Goal: Navigation & Orientation: Find specific page/section

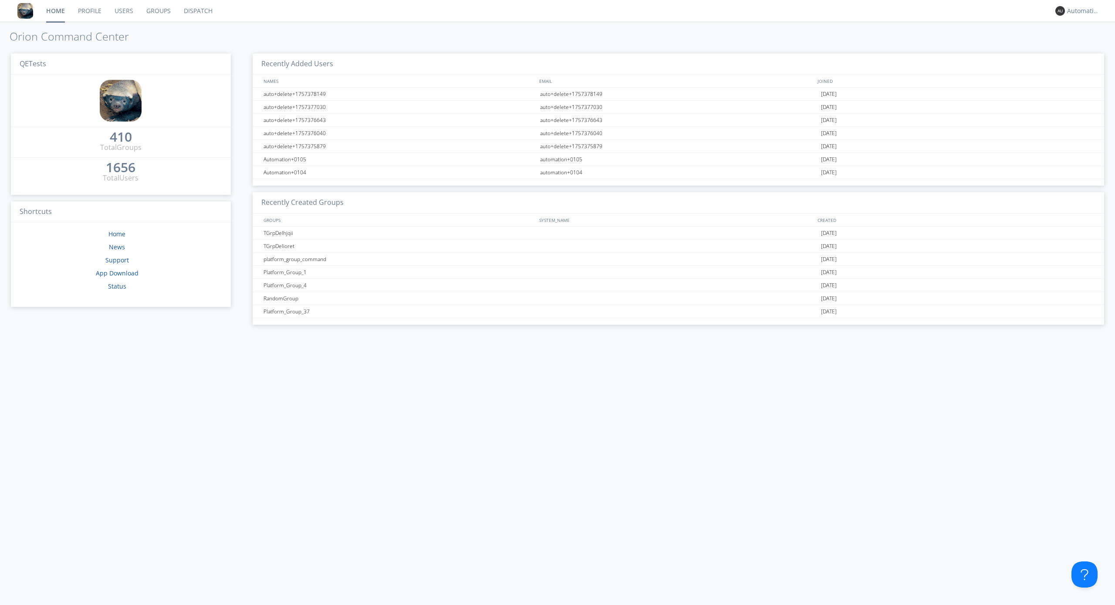
click at [197, 11] on link "Dispatch" at bounding box center [198, 11] width 42 height 22
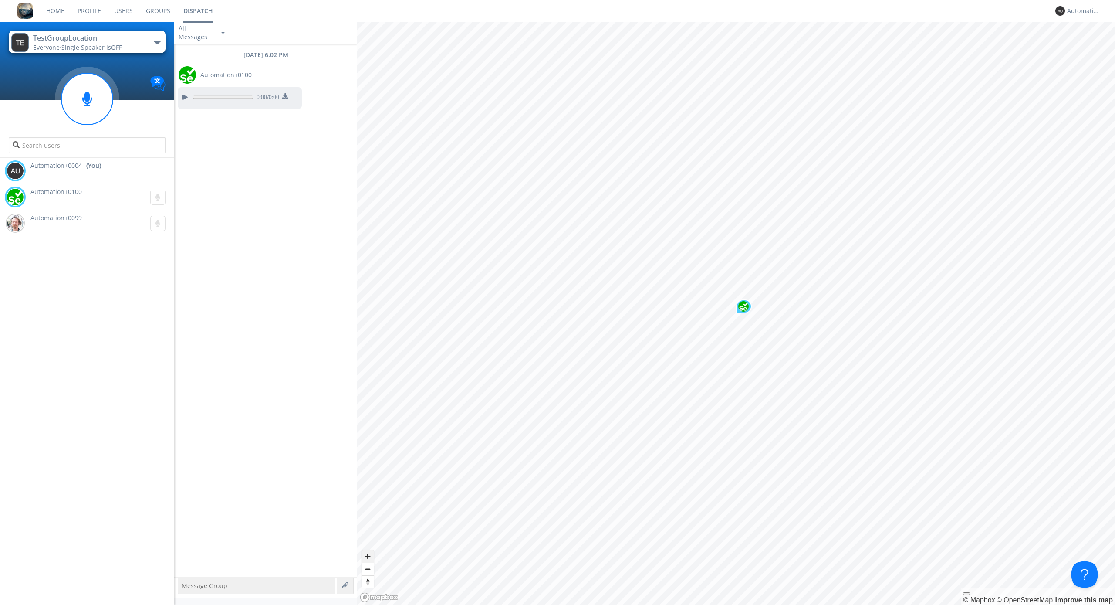
click at [368, 556] on span "Zoom in" at bounding box center [368, 556] width 13 height 13
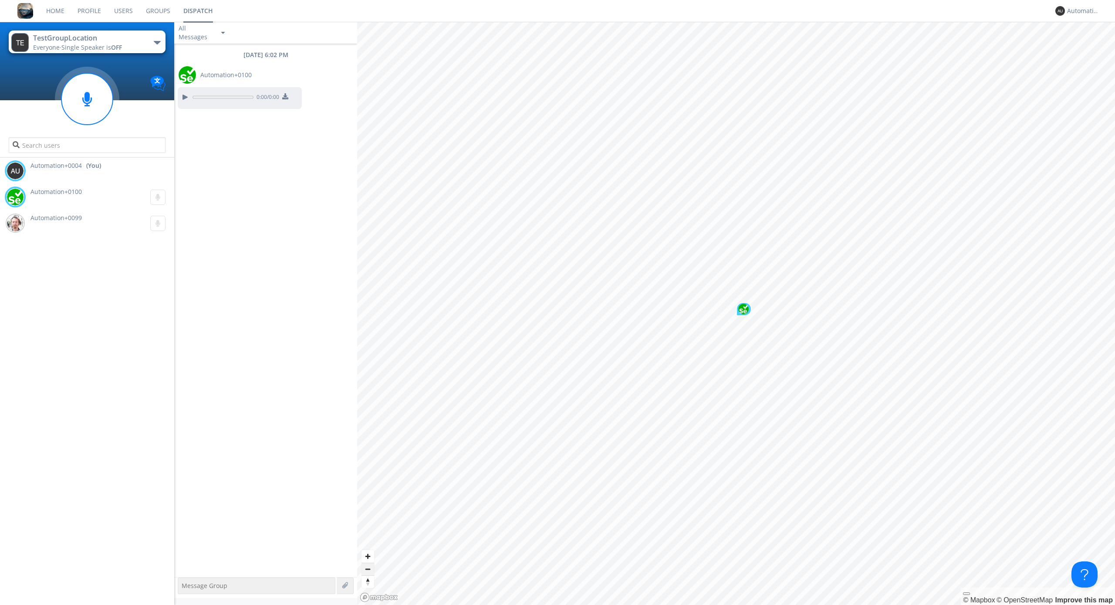
click at [368, 569] on span "Zoom out" at bounding box center [368, 569] width 13 height 12
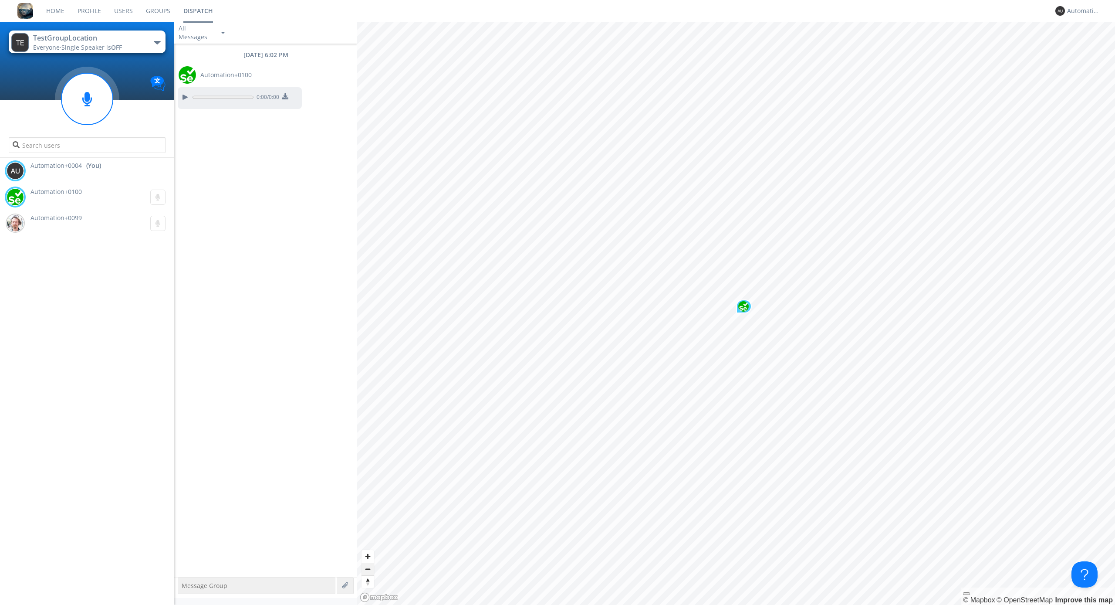
click at [368, 569] on span "Zoom out" at bounding box center [368, 569] width 13 height 12
